Goal: Transaction & Acquisition: Book appointment/travel/reservation

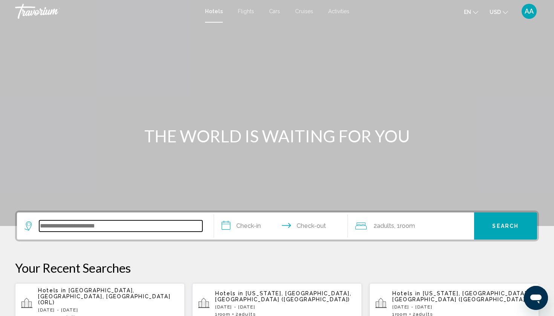
click at [148, 227] on input "Search widget" at bounding box center [120, 225] width 163 height 11
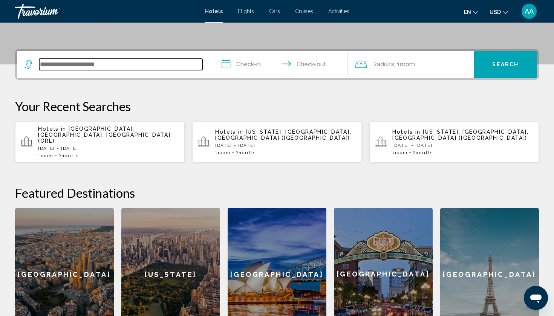
scroll to position [186, 0]
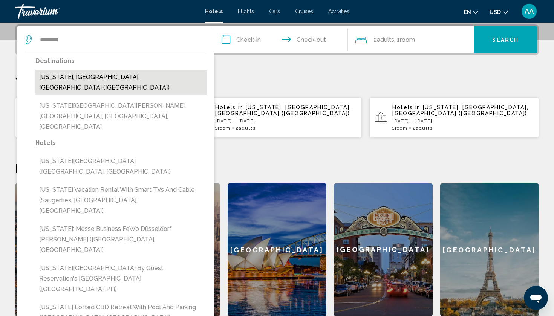
drag, startPoint x: 58, startPoint y: 53, endPoint x: 67, endPoint y: 75, distance: 23.0
click at [67, 75] on button "[US_STATE], [GEOGRAPHIC_DATA], [GEOGRAPHIC_DATA] ([GEOGRAPHIC_DATA])" at bounding box center [120, 82] width 171 height 25
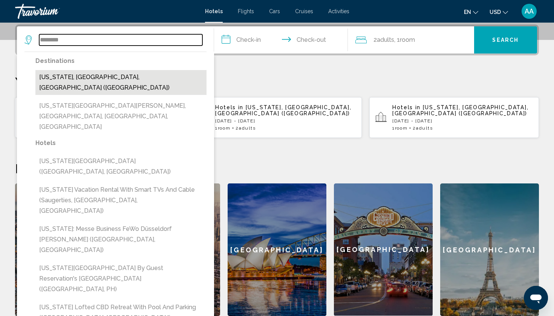
type input "**********"
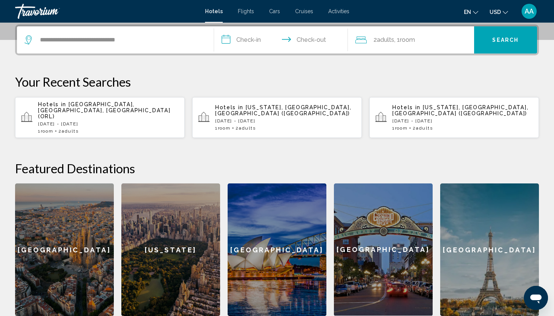
click at [244, 40] on input "**********" at bounding box center [282, 40] width 137 height 29
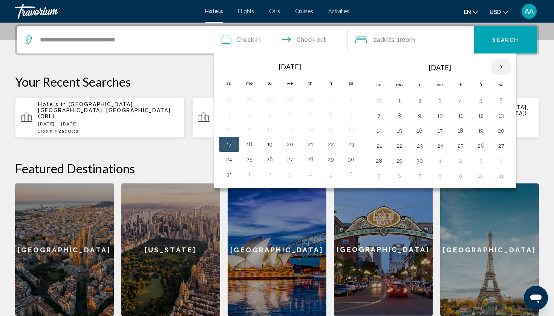
click at [504, 66] on th "Next month" at bounding box center [501, 67] width 20 height 17
click at [272, 115] on button "4" at bounding box center [270, 115] width 12 height 11
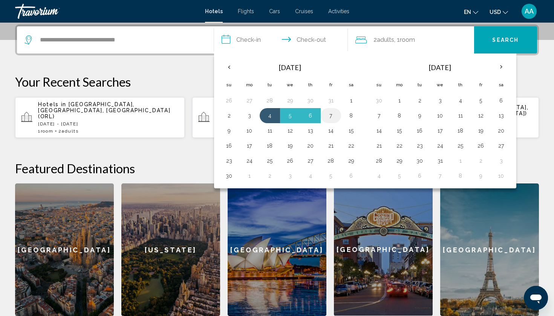
click at [330, 116] on button "7" at bounding box center [331, 115] width 12 height 11
type input "**********"
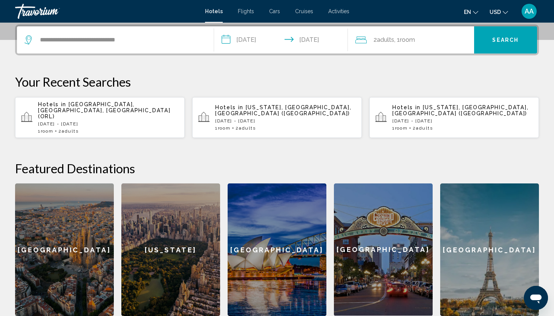
click at [503, 41] on span "Search" at bounding box center [505, 40] width 26 height 6
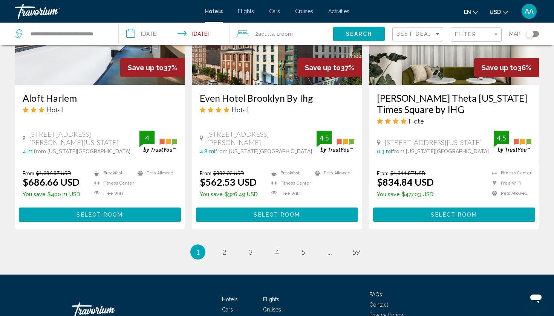
scroll to position [969, 0]
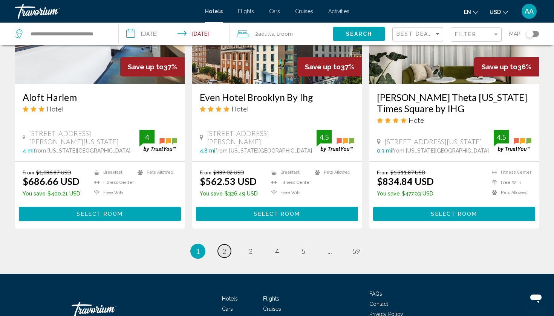
click at [222, 247] on span "2" at bounding box center [224, 251] width 4 height 8
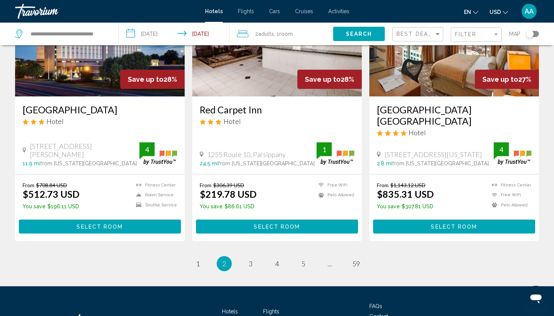
scroll to position [929, 0]
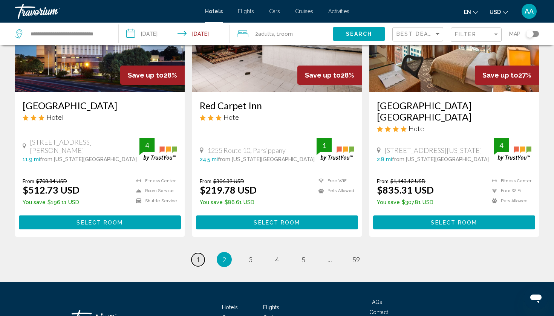
click at [199, 255] on span "1" at bounding box center [198, 259] width 4 height 8
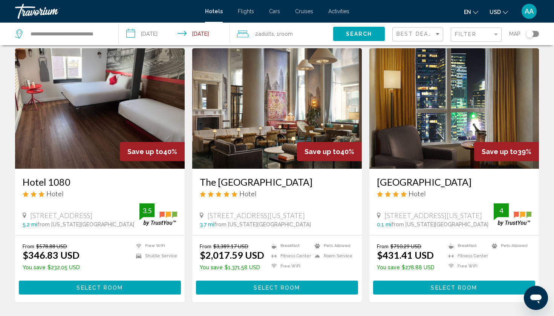
scroll to position [621, 0]
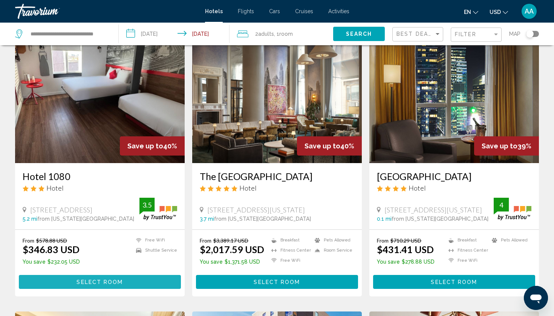
click at [97, 279] on span "Select Room" at bounding box center [99, 282] width 46 height 6
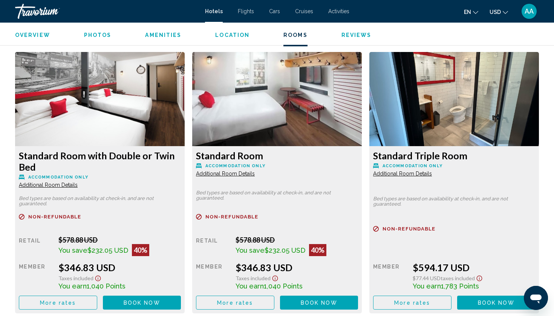
scroll to position [1013, 0]
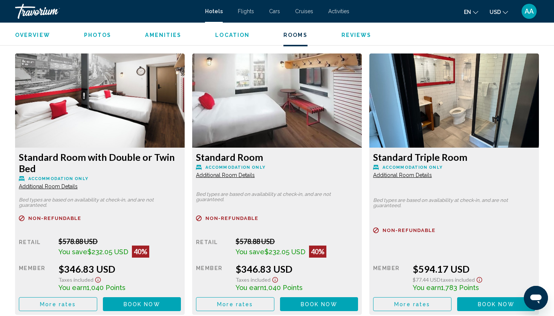
click at [101, 119] on img "Main content" at bounding box center [100, 100] width 170 height 94
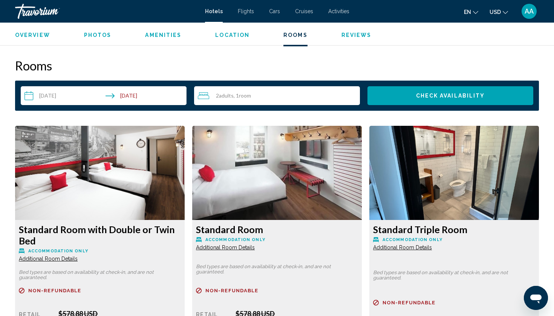
scroll to position [946, 0]
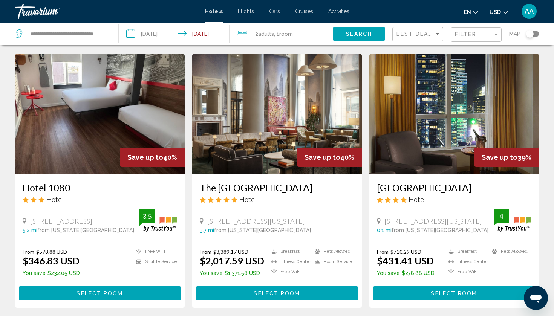
scroll to position [602, 0]
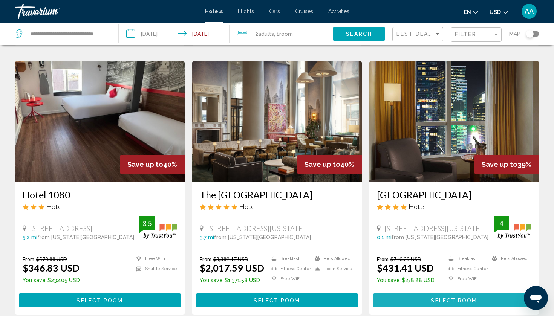
click at [429, 293] on button "Select Room" at bounding box center [454, 300] width 162 height 14
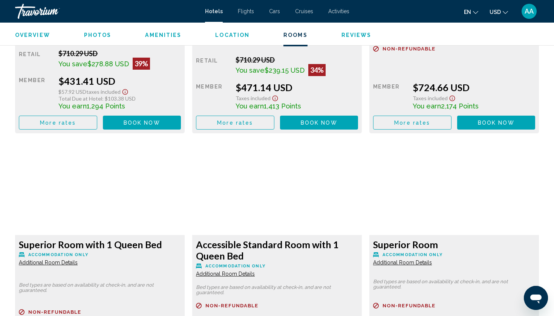
scroll to position [1185, 0]
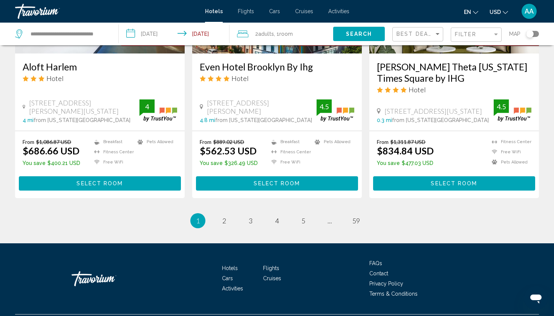
scroll to position [999, 0]
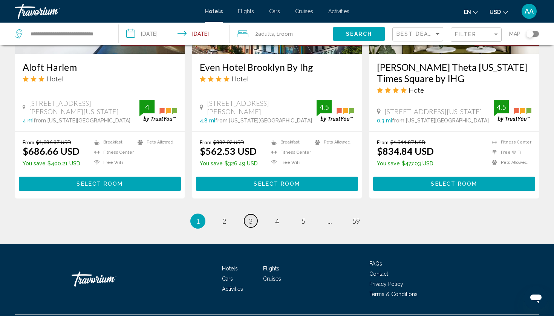
click at [250, 217] on span "3" at bounding box center [251, 221] width 4 height 8
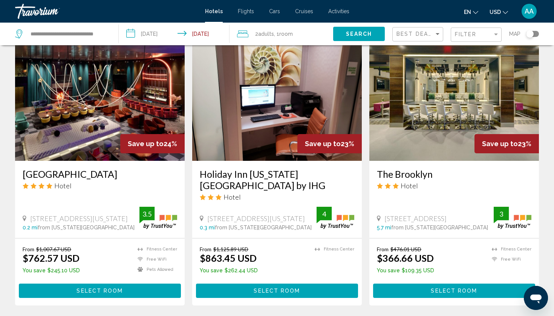
scroll to position [902, 0]
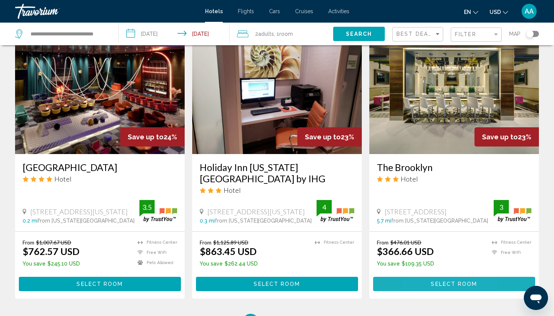
click at [420, 277] on button "Select Room" at bounding box center [454, 284] width 162 height 14
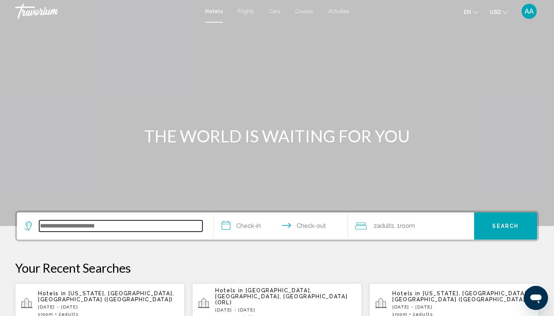
click at [53, 231] on input "Search widget" at bounding box center [120, 225] width 163 height 11
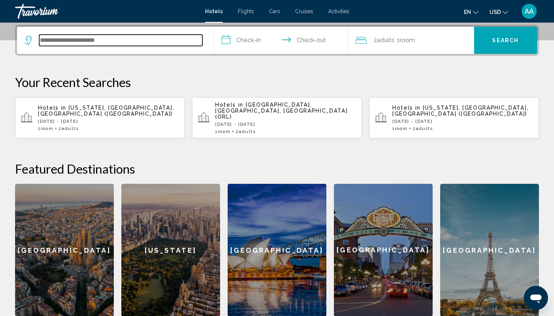
scroll to position [186, 0]
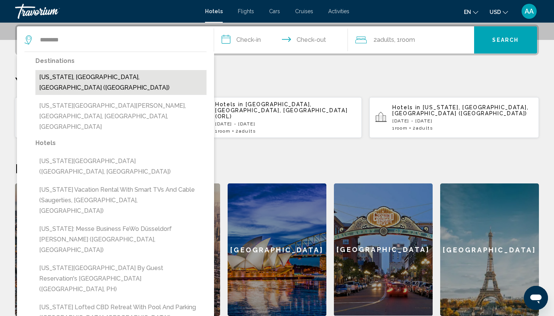
drag, startPoint x: 53, startPoint y: 231, endPoint x: 104, endPoint y: 79, distance: 159.4
click at [104, 79] on button "[US_STATE], [GEOGRAPHIC_DATA], [GEOGRAPHIC_DATA] ([GEOGRAPHIC_DATA])" at bounding box center [120, 82] width 171 height 25
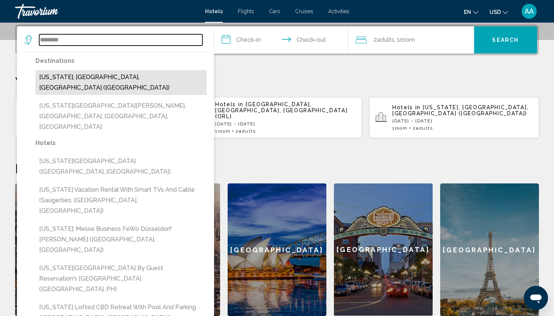
type input "**********"
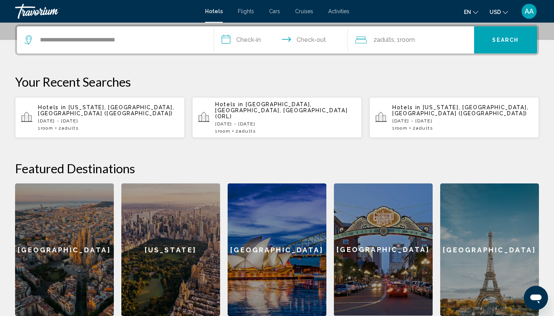
click at [240, 40] on input "**********" at bounding box center [282, 40] width 137 height 29
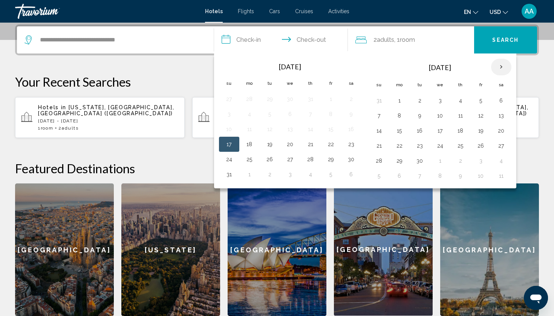
click at [501, 68] on th "Next month" at bounding box center [501, 67] width 20 height 17
click at [418, 115] on button "4" at bounding box center [420, 115] width 12 height 11
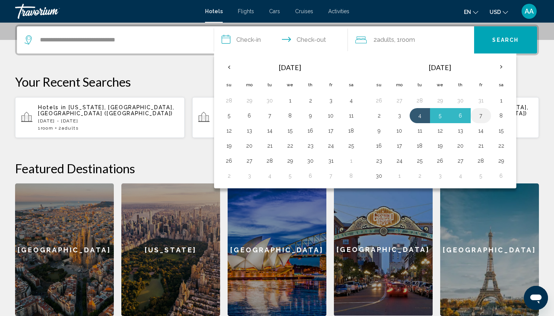
click at [479, 117] on button "7" at bounding box center [481, 115] width 12 height 11
type input "**********"
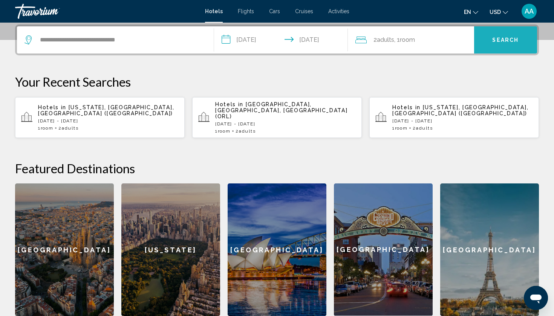
click at [508, 46] on button "Search" at bounding box center [505, 39] width 63 height 27
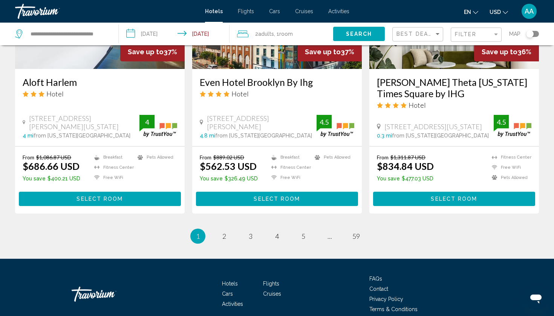
scroll to position [985, 0]
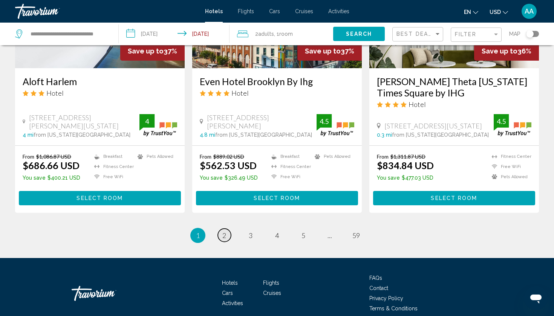
click at [225, 231] on span "2" at bounding box center [224, 235] width 4 height 8
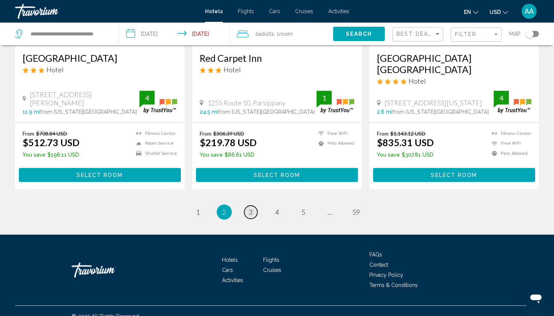
click at [252, 208] on span "3" at bounding box center [251, 212] width 4 height 8
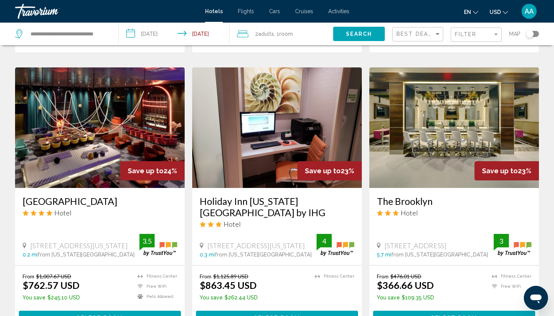
scroll to position [868, 0]
click at [455, 315] on span "Select Room" at bounding box center [454, 318] width 46 height 6
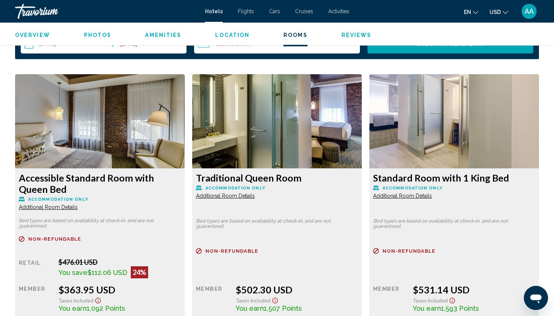
scroll to position [967, 0]
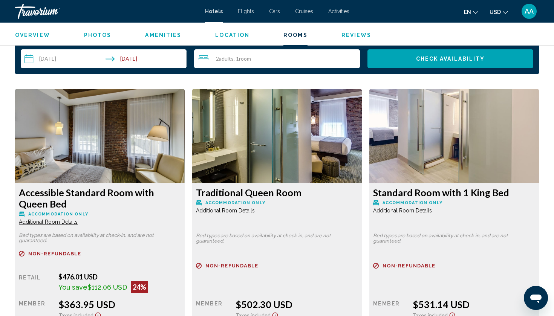
click at [168, 170] on img "Main content" at bounding box center [100, 136] width 170 height 94
click at [51, 219] on span "Additional Room Details" at bounding box center [48, 222] width 59 height 6
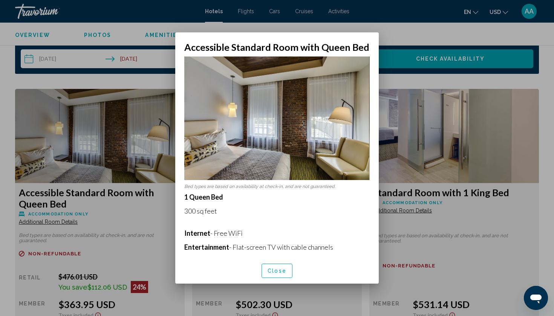
scroll to position [0, 0]
click at [287, 270] on button "Close" at bounding box center [276, 271] width 31 height 14
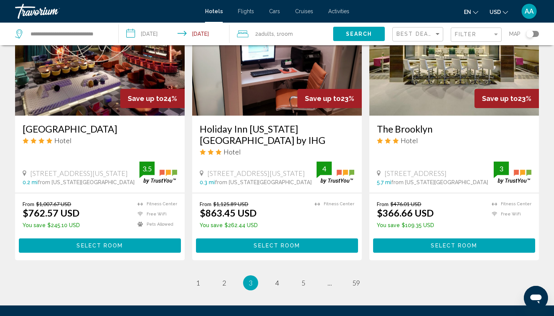
scroll to position [941, 0]
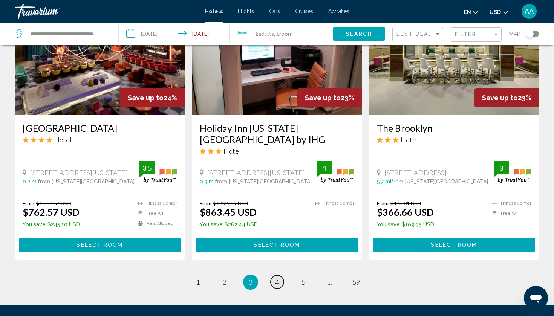
click at [278, 278] on span "4" at bounding box center [277, 282] width 4 height 8
